Goal: Task Accomplishment & Management: Manage account settings

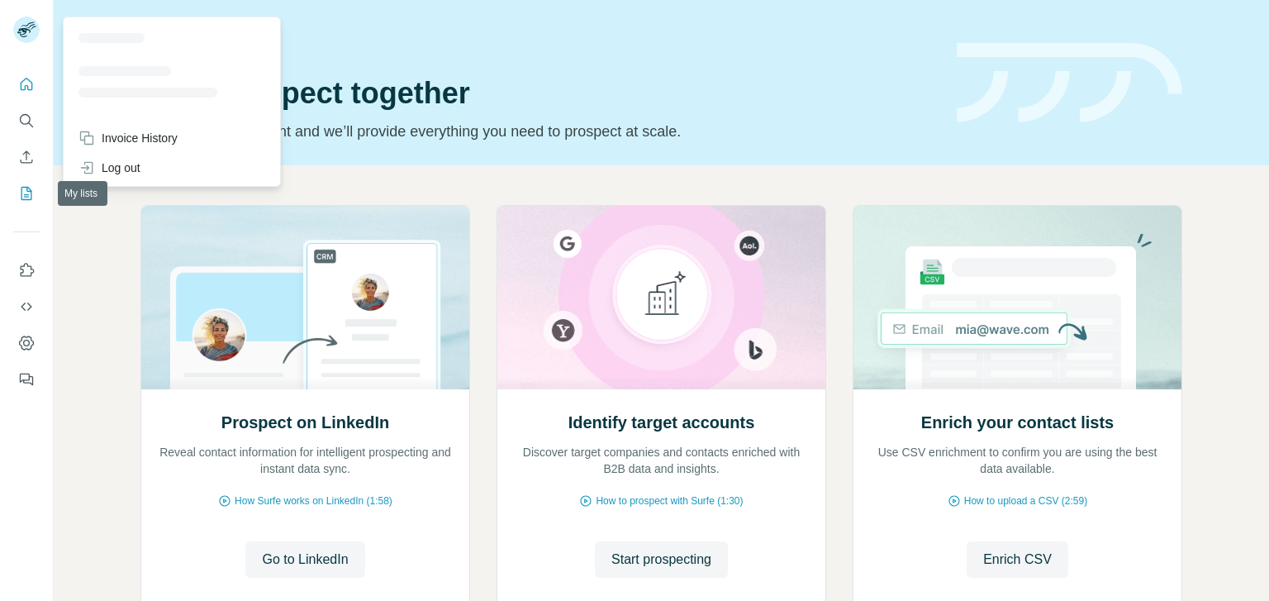
click at [26, 188] on icon "My lists" at bounding box center [28, 192] width 8 height 11
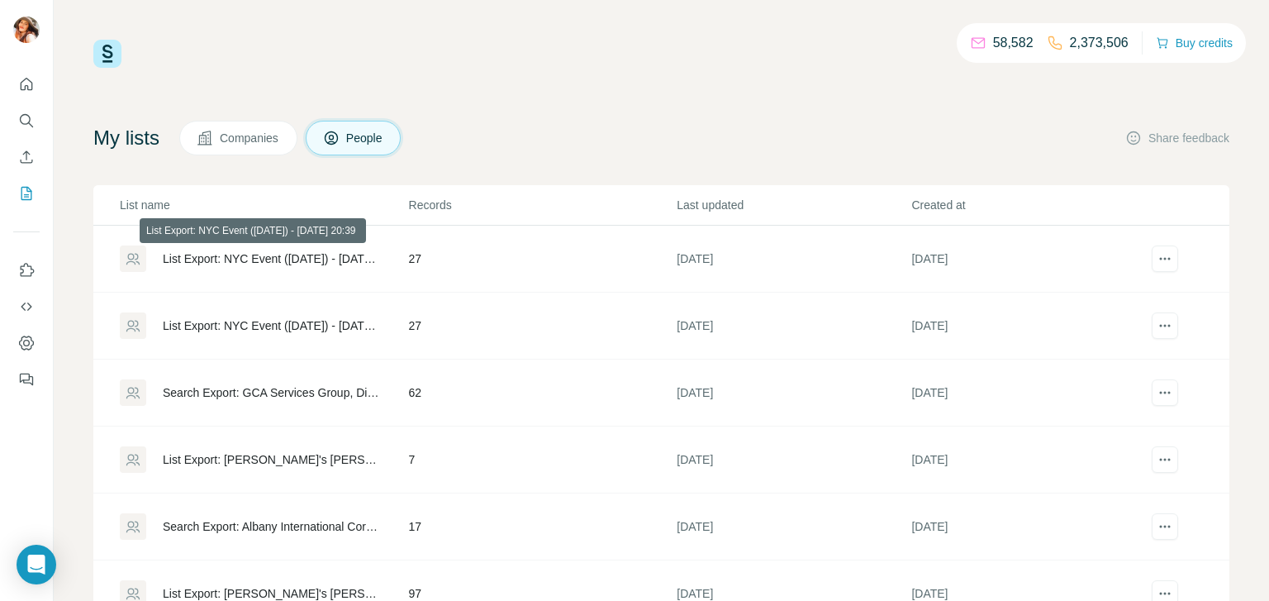
click at [253, 259] on div "List Export: NYC Event ([DATE]) - [DATE] 20:39" at bounding box center [272, 258] width 218 height 17
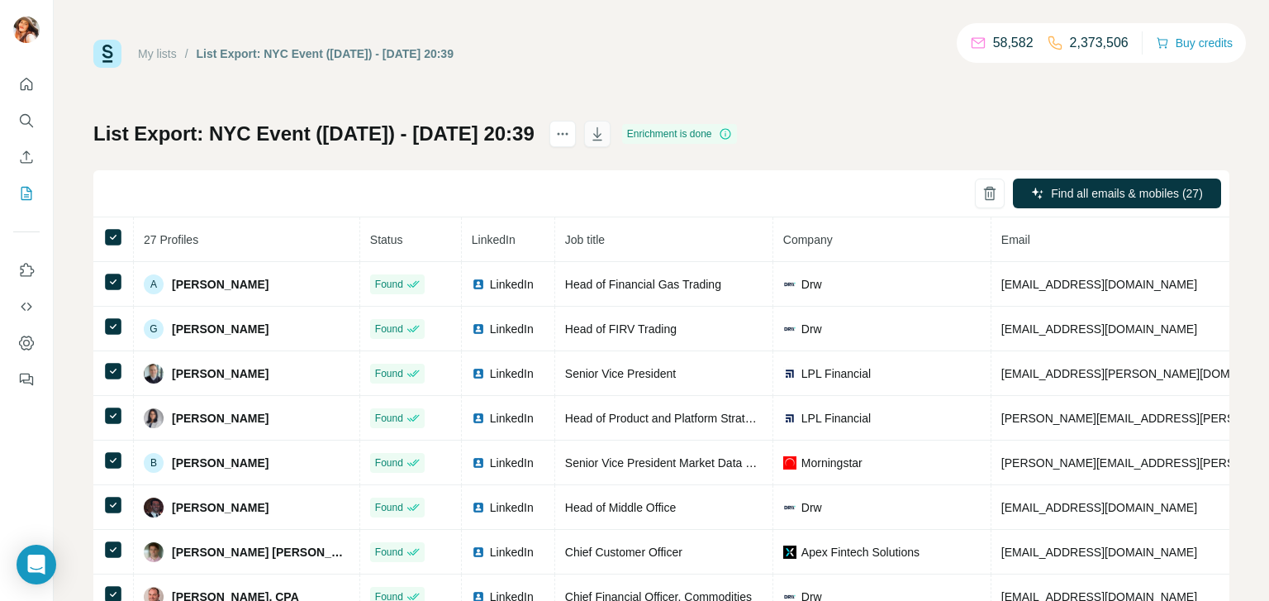
click at [606, 140] on icon "button" at bounding box center [597, 134] width 17 height 17
